Goal: Find specific page/section: Find specific page/section

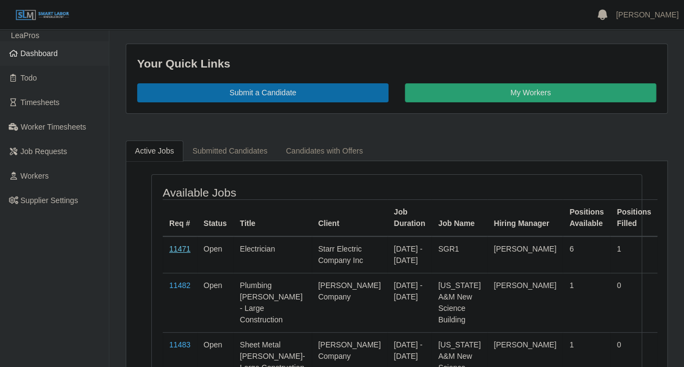
click at [184, 249] on link "11471" at bounding box center [179, 248] width 21 height 9
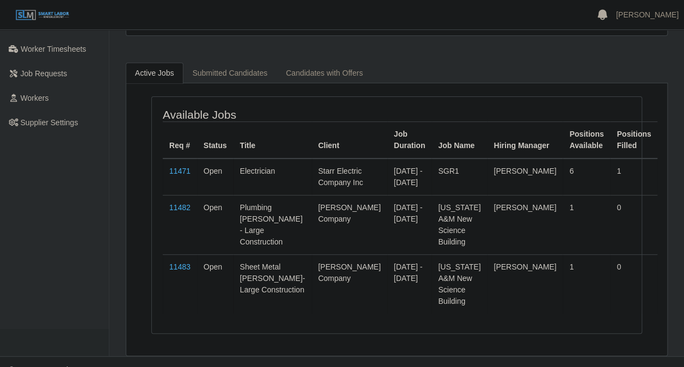
scroll to position [103, 0]
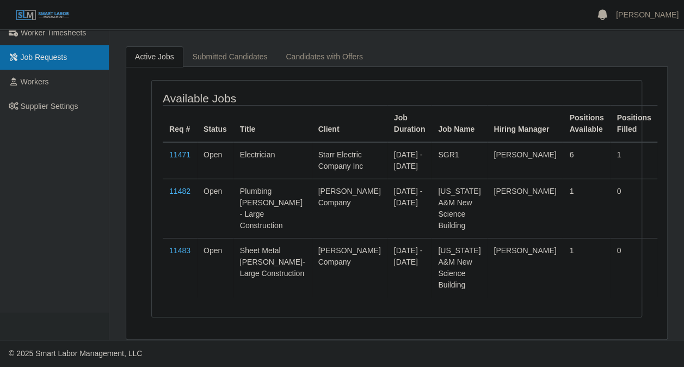
click at [51, 53] on span "Job Requests" at bounding box center [44, 57] width 47 height 9
